Goal: Task Accomplishment & Management: Manage account settings

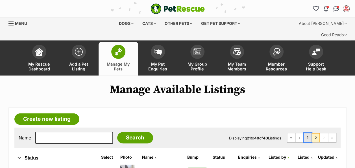
click at [311, 133] on link "1" at bounding box center [308, 137] width 8 height 9
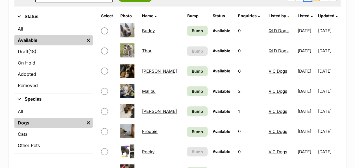
scroll to position [28, 0]
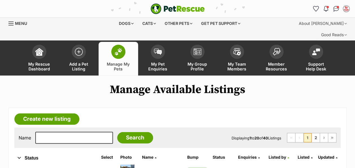
scroll to position [85, 0]
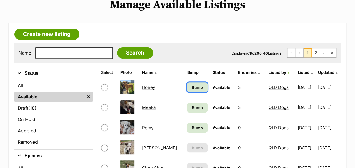
click at [192, 84] on span "Bump" at bounding box center [197, 87] width 11 height 6
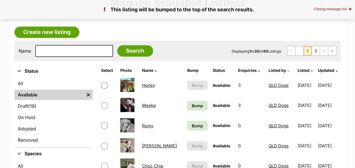
scroll to position [113, 0]
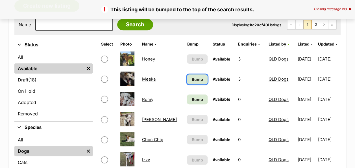
click at [192, 76] on span "Bump" at bounding box center [197, 79] width 11 height 6
click at [187, 94] on link "Bump" at bounding box center [197, 99] width 20 height 10
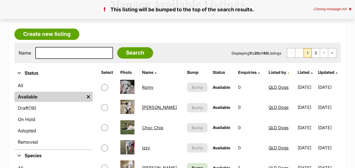
click at [149, 84] on link "Romy" at bounding box center [147, 86] width 11 height 5
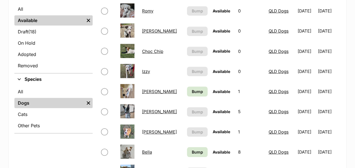
scroll to position [170, 0]
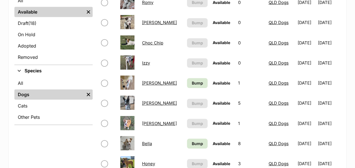
click at [154, 100] on link "[PERSON_NAME]" at bounding box center [159, 102] width 35 height 5
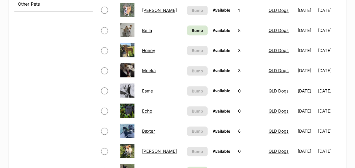
scroll to position [311, 0]
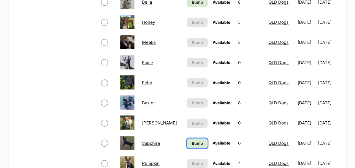
click at [192, 140] on span "Bump" at bounding box center [197, 143] width 11 height 6
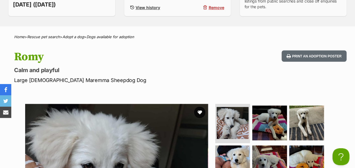
scroll to position [141, 0]
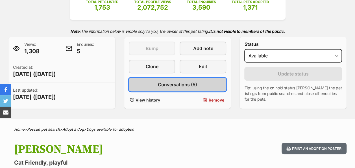
click at [181, 81] on span "Conversations (5)" at bounding box center [177, 84] width 39 height 7
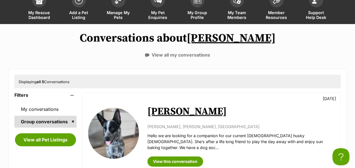
scroll to position [85, 0]
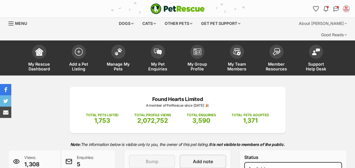
scroll to position [113, 0]
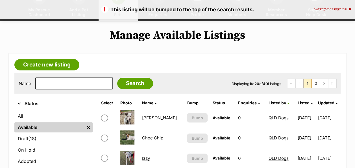
scroll to position [57, 0]
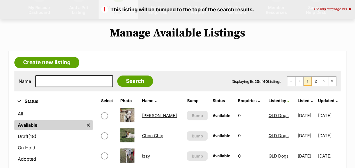
click at [145, 113] on link "[PERSON_NAME]" at bounding box center [159, 115] width 35 height 5
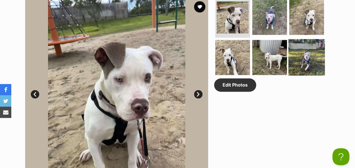
scroll to position [254, 0]
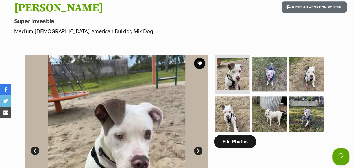
click at [233, 135] on link "Edit Photos" at bounding box center [235, 141] width 42 height 13
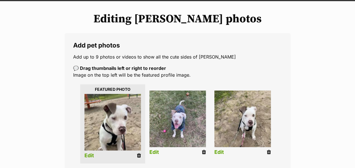
scroll to position [113, 0]
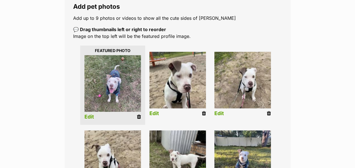
click at [93, 114] on link "Edit" at bounding box center [89, 117] width 10 height 6
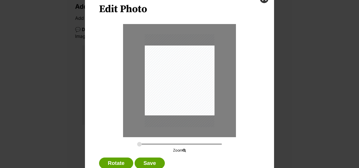
scroll to position [43, 0]
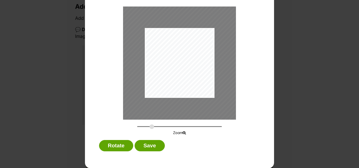
drag, startPoint x: 139, startPoint y: 126, endPoint x: 150, endPoint y: 125, distance: 10.7
type input "0.4628"
click at [150, 125] on input "Dialog Window - Close (Press escape to close)" at bounding box center [179, 126] width 85 height 5
drag, startPoint x: 179, startPoint y: 78, endPoint x: 175, endPoint y: 83, distance: 6.3
click at [175, 83] on div "Dialog Window - Close (Press escape to close)" at bounding box center [176, 68] width 118 height 157
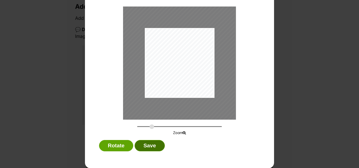
click at [146, 144] on button "Save" at bounding box center [150, 145] width 30 height 11
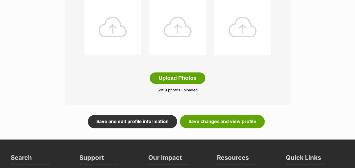
scroll to position [367, 0]
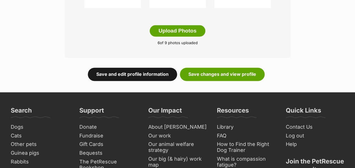
click at [158, 68] on link "Save and edit profile information" at bounding box center [132, 74] width 89 height 13
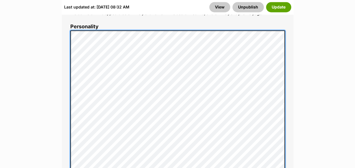
scroll to position [537, 0]
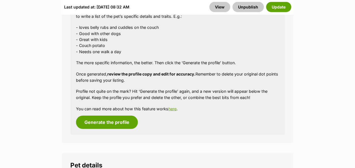
scroll to position [702, 0]
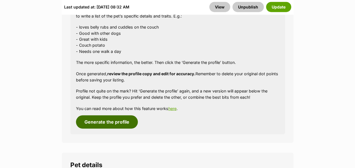
click at [109, 115] on button "Generate the profile" at bounding box center [107, 121] width 62 height 13
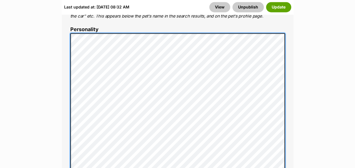
scroll to position [0, 0]
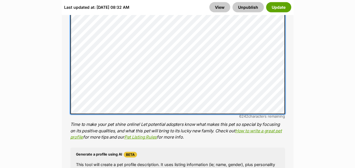
scroll to position [580, 0]
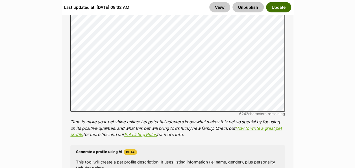
drag, startPoint x: 211, startPoint y: 93, endPoint x: 274, endPoint y: 6, distance: 107.1
click at [274, 6] on button "Update" at bounding box center [278, 7] width 25 height 10
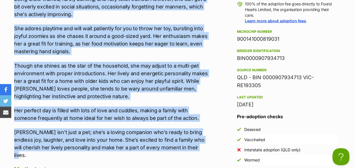
drag, startPoint x: 16, startPoint y: 59, endPoint x: 186, endPoint y: 134, distance: 185.7
click at [186, 134] on div "Meet Thea Queen, a delightful bundle of love who's eager to share her lively sp…" at bounding box center [112, 40] width 197 height 238
copy div "Meet Thea Queen, a delightful bundle of love who's eager to share her lively sp…"
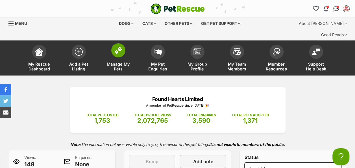
click at [118, 47] on img at bounding box center [118, 50] width 8 height 7
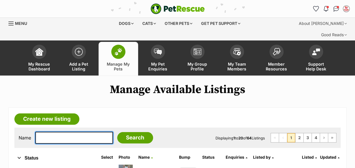
click at [49, 132] on input "text" at bounding box center [74, 138] width 78 height 12
type input "e"
type input "cho"
drag, startPoint x: 69, startPoint y: 126, endPoint x: 0, endPoint y: 125, distance: 68.7
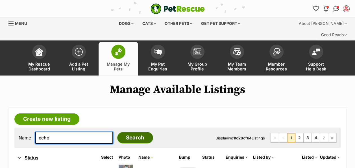
type input "echo"
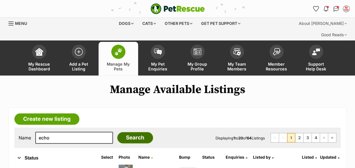
click at [117, 132] on input "Search" at bounding box center [135, 137] width 36 height 11
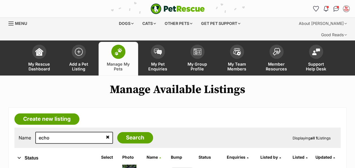
scroll to position [57, 0]
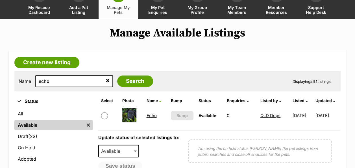
click at [146, 113] on link "Echo" at bounding box center [151, 115] width 10 height 5
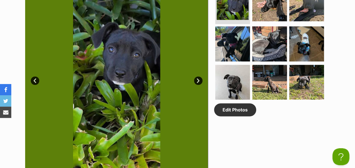
scroll to position [367, 0]
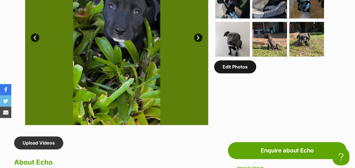
click at [231, 60] on link "Edit Photos" at bounding box center [235, 66] width 42 height 13
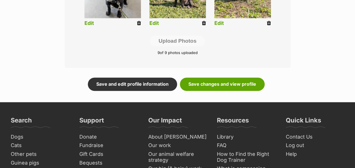
scroll to position [396, 0]
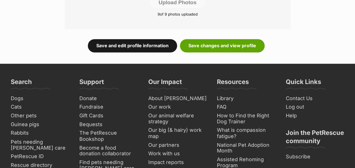
click at [153, 40] on link "Save and edit profile information" at bounding box center [132, 45] width 89 height 13
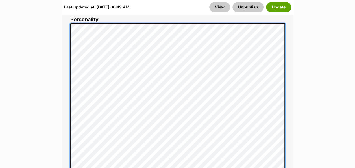
scroll to position [509, 0]
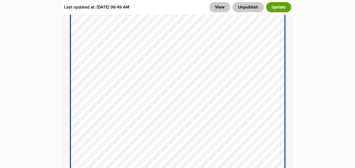
click at [286, 148] on div "About This Pet Name Henlo there, it looks like you might be using the pet name …" at bounding box center [178, 106] width 232 height 538
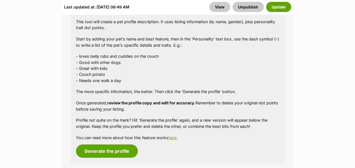
scroll to position [707, 0]
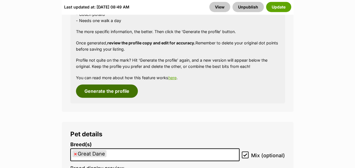
click at [97, 84] on button "Generate the profile" at bounding box center [107, 90] width 62 height 13
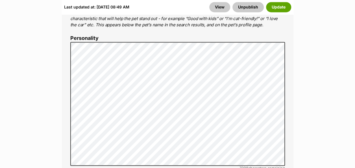
scroll to position [461, 0]
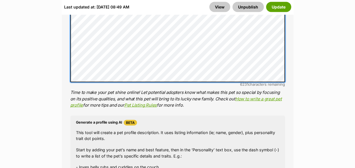
scroll to position [603, 0]
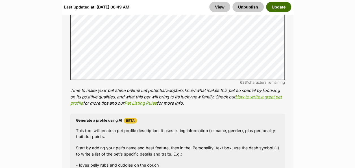
click at [274, 5] on button "Update" at bounding box center [278, 7] width 25 height 10
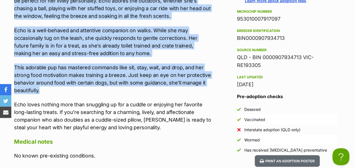
scroll to position [650, 0]
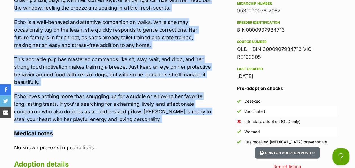
drag, startPoint x: 15, startPoint y: 31, endPoint x: 143, endPoint y: 116, distance: 153.5
click at [143, 116] on div "Upload Videos About Echo Meet Echo, a stunningly adorable and sociable young pu…" at bounding box center [112, 37] width 197 height 367
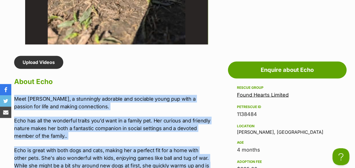
scroll to position [424, 0]
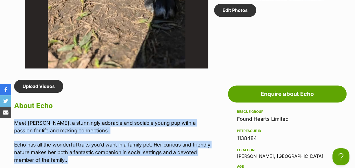
click at [114, 140] on p "Echo has all the wonderful traits you’d want in a family pet. Her curious and f…" at bounding box center [112, 151] width 197 height 23
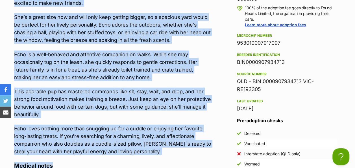
scroll to position [650, 0]
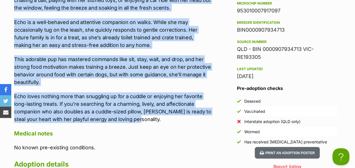
drag, startPoint x: 15, startPoint y: 58, endPoint x: 154, endPoint y: 113, distance: 149.5
click at [154, 113] on div "Meet Echo, a stunningly adorable and sociable young pup with a passion for life…" at bounding box center [112, 8] width 197 height 230
copy div "Meet Echo, a stunningly adorable and sociable young pup with a passion for life…"
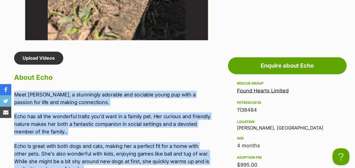
scroll to position [283, 0]
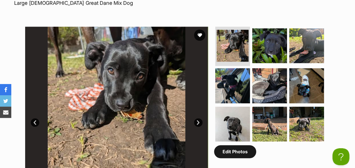
click at [233, 145] on link "Edit Photos" at bounding box center [235, 151] width 42 height 13
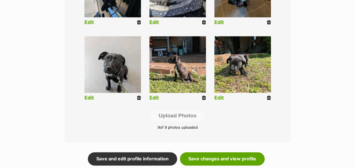
click at [203, 95] on icon at bounding box center [204, 97] width 4 height 5
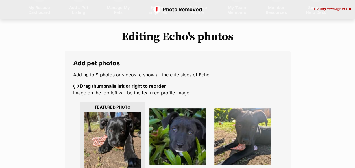
scroll to position [226, 0]
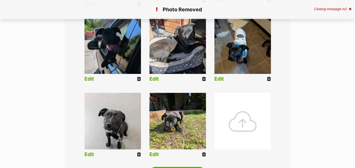
click at [233, 113] on div at bounding box center [242, 121] width 57 height 57
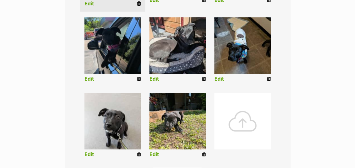
click at [241, 105] on div at bounding box center [242, 121] width 57 height 57
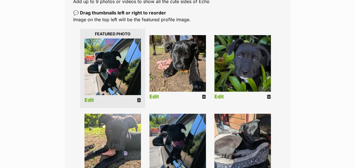
scroll to position [141, 0]
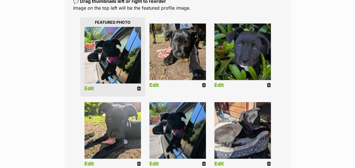
click at [205, 156] on li "Edit" at bounding box center [177, 135] width 65 height 73
click at [205, 161] on icon at bounding box center [204, 163] width 4 height 5
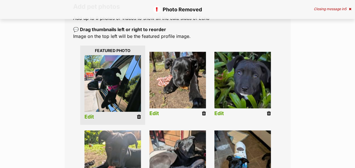
scroll to position [113, 0]
click at [90, 114] on link "Edit" at bounding box center [89, 117] width 10 height 6
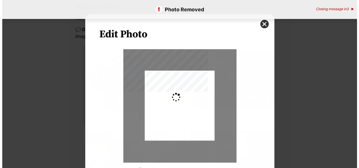
scroll to position [0, 0]
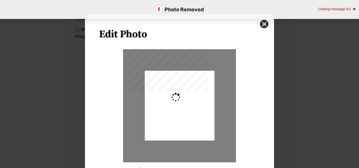
type input "0.2744"
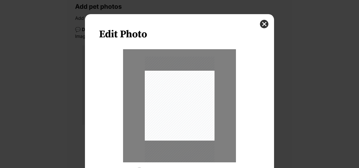
drag, startPoint x: 186, startPoint y: 92, endPoint x: 176, endPoint y: 115, distance: 25.1
click at [176, 115] on div "Dialog Window - Close (Press escape to close)" at bounding box center [180, 119] width 70 height 124
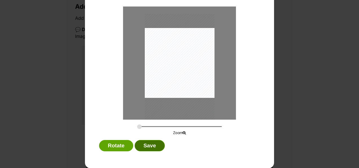
click at [146, 143] on button "Save" at bounding box center [150, 145] width 30 height 11
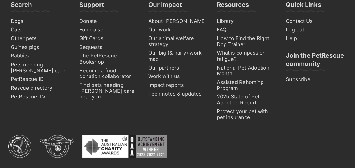
scroll to position [411, 0]
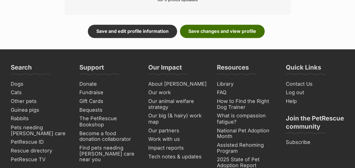
click at [222, 25] on link "Save changes and view profile" at bounding box center [222, 31] width 85 height 13
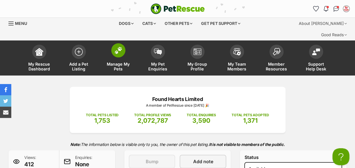
click at [120, 47] on img at bounding box center [118, 50] width 8 height 7
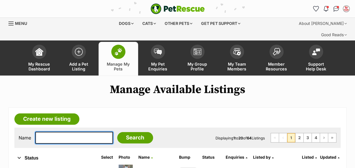
drag, startPoint x: 80, startPoint y: 125, endPoint x: 77, endPoint y: 126, distance: 2.8
click at [77, 132] on input "text" at bounding box center [74, 138] width 78 height 12
type input "esmee"
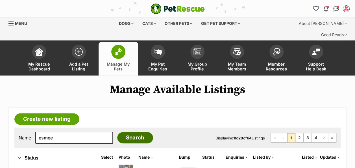
click at [130, 132] on input "Search" at bounding box center [135, 137] width 36 height 11
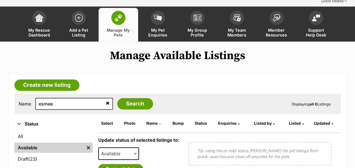
scroll to position [85, 0]
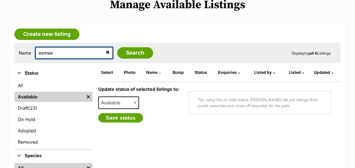
click at [63, 47] on input "esmee" at bounding box center [74, 53] width 78 height 12
type input "esme"
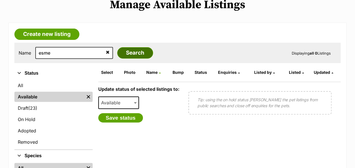
click at [118, 47] on input "Search" at bounding box center [135, 52] width 36 height 11
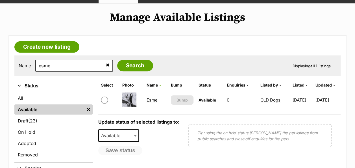
scroll to position [85, 0]
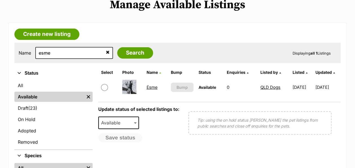
click at [147, 84] on link "Esme" at bounding box center [151, 86] width 11 height 5
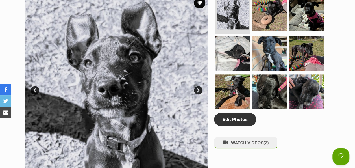
scroll to position [283, 0]
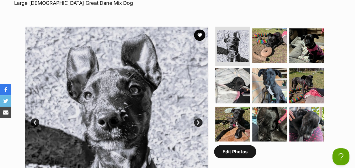
click at [247, 145] on link "Edit Photos" at bounding box center [235, 151] width 42 height 13
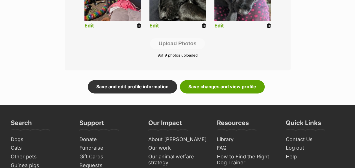
scroll to position [283, 0]
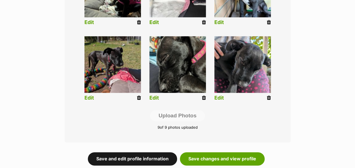
click at [147, 152] on link "Save and edit profile information" at bounding box center [132, 158] width 89 height 13
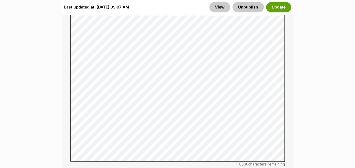
scroll to position [452, 0]
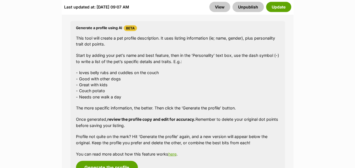
scroll to position [703, 0]
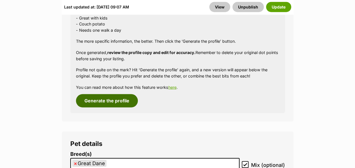
click at [101, 94] on button "Generate the profile" at bounding box center [107, 100] width 62 height 13
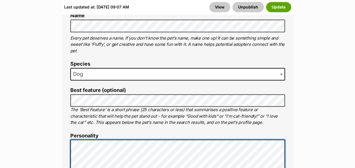
scroll to position [351, 0]
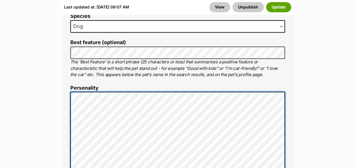
scroll to position [404, 0]
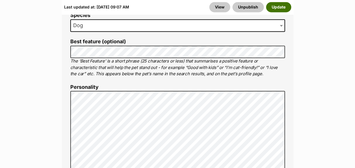
click at [284, 7] on button "Update" at bounding box center [278, 7] width 25 height 10
